Goal: Task Accomplishment & Management: Use online tool/utility

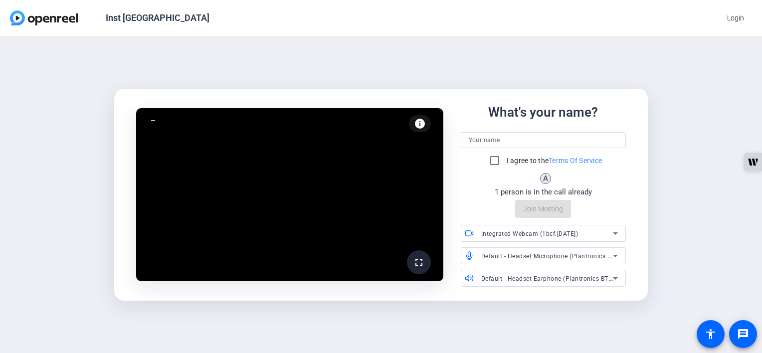
drag, startPoint x: 481, startPoint y: 142, endPoint x: 477, endPoint y: 131, distance: 11.7
click at [481, 142] on input at bounding box center [544, 140] width 150 height 12
type input "[PERSON_NAME]"
click at [493, 159] on input "I agree to the Terms Of Service" at bounding box center [495, 161] width 20 height 20
checkbox input "true"
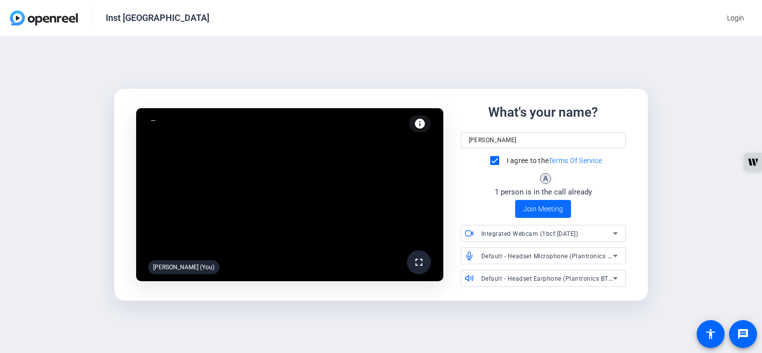
click at [533, 207] on span "Join Meeting" at bounding box center [543, 209] width 40 height 10
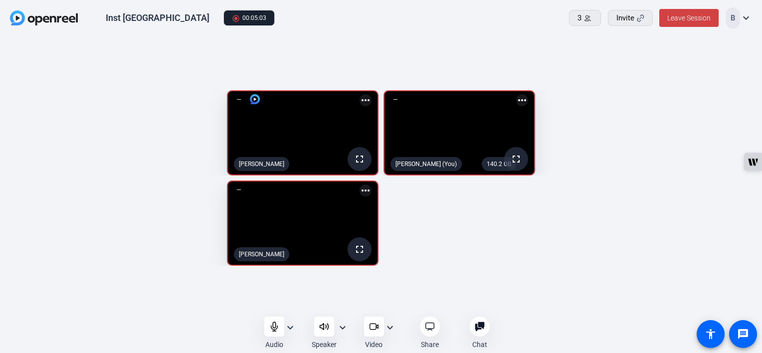
click at [363, 188] on mat-icon "more_horiz" at bounding box center [366, 191] width 12 height 12
click at [354, 207] on span "Pin to screen" at bounding box center [341, 206] width 40 height 12
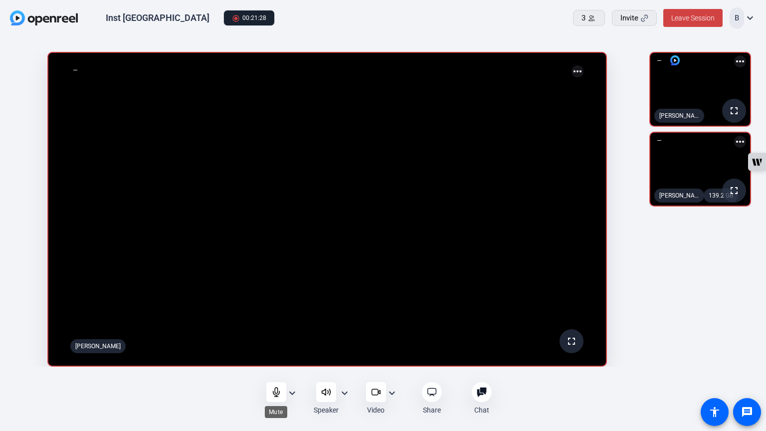
click at [275, 397] on icon at bounding box center [276, 392] width 10 height 10
click at [276, 401] on div at bounding box center [276, 392] width 20 height 20
click at [271, 395] on icon at bounding box center [276, 392] width 10 height 10
click at [280, 392] on icon at bounding box center [276, 392] width 10 height 10
click at [281, 392] on div at bounding box center [276, 392] width 20 height 20
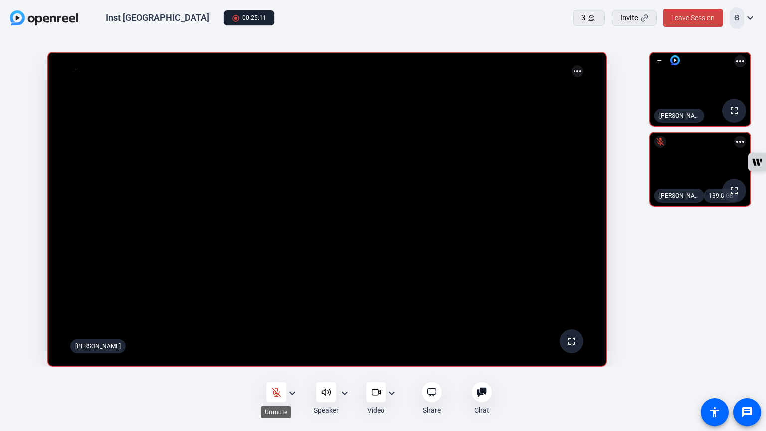
click at [271, 394] on icon at bounding box center [276, 392] width 10 height 10
